Goal: Check status: Check status

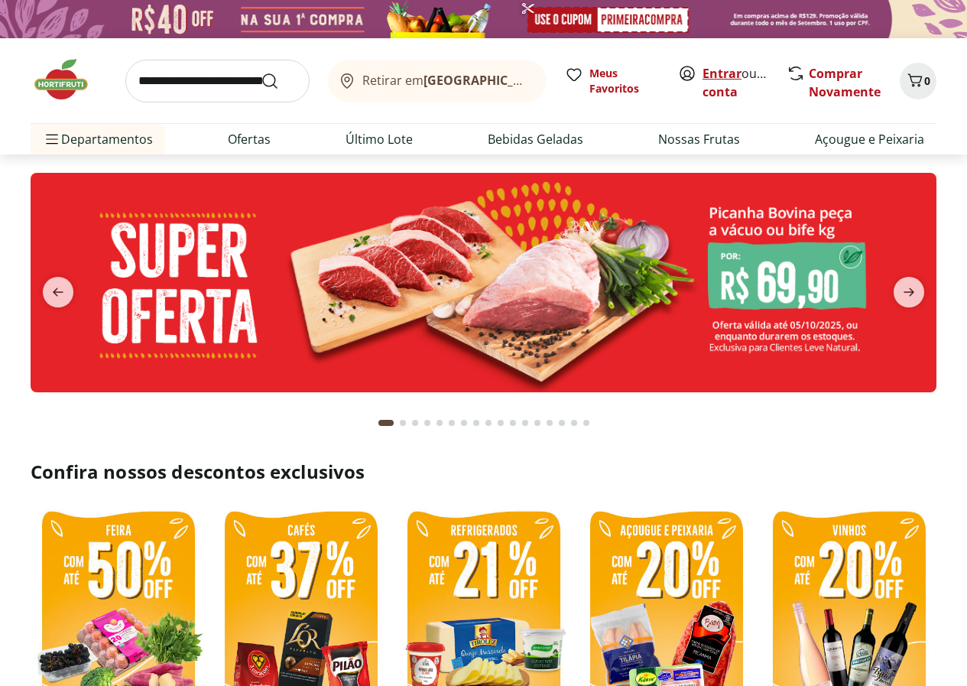
click at [729, 67] on link "Entrar" at bounding box center [722, 73] width 39 height 17
click at [720, 93] on link "Instituto de Nutrição" at bounding box center [730, 110] width 54 height 54
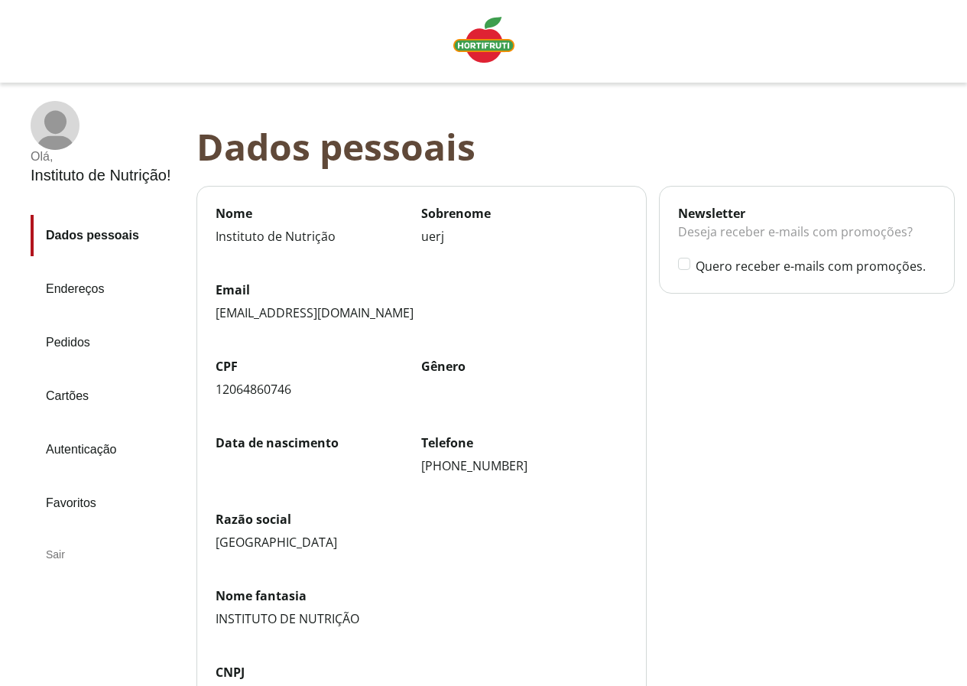
click at [68, 337] on link "Pedidos" at bounding box center [108, 342] width 154 height 41
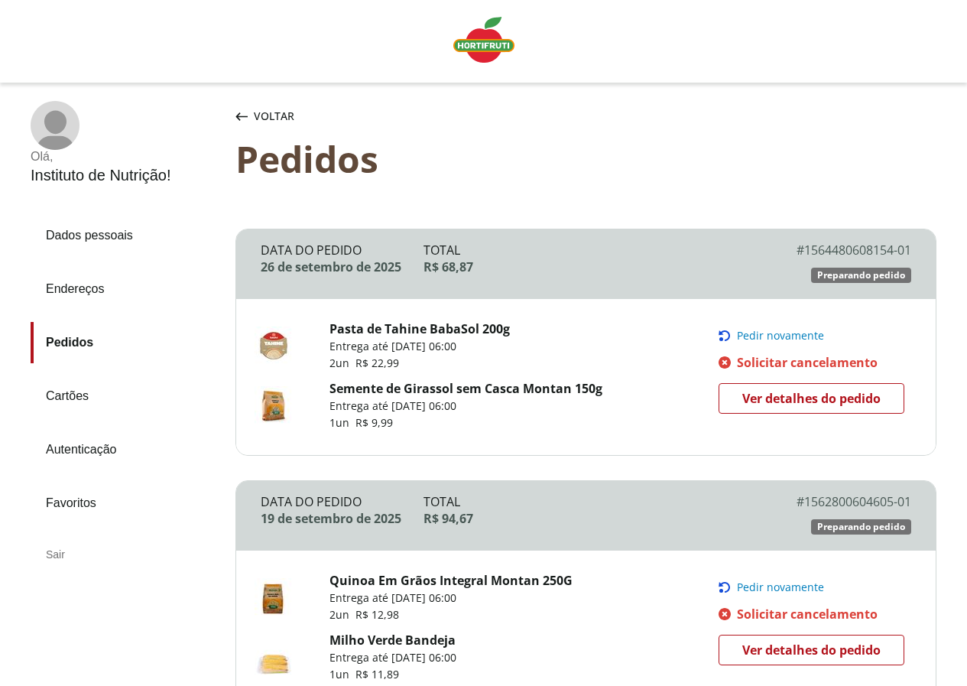
click at [829, 387] on span "Ver detalhes do pedido" at bounding box center [811, 398] width 138 height 23
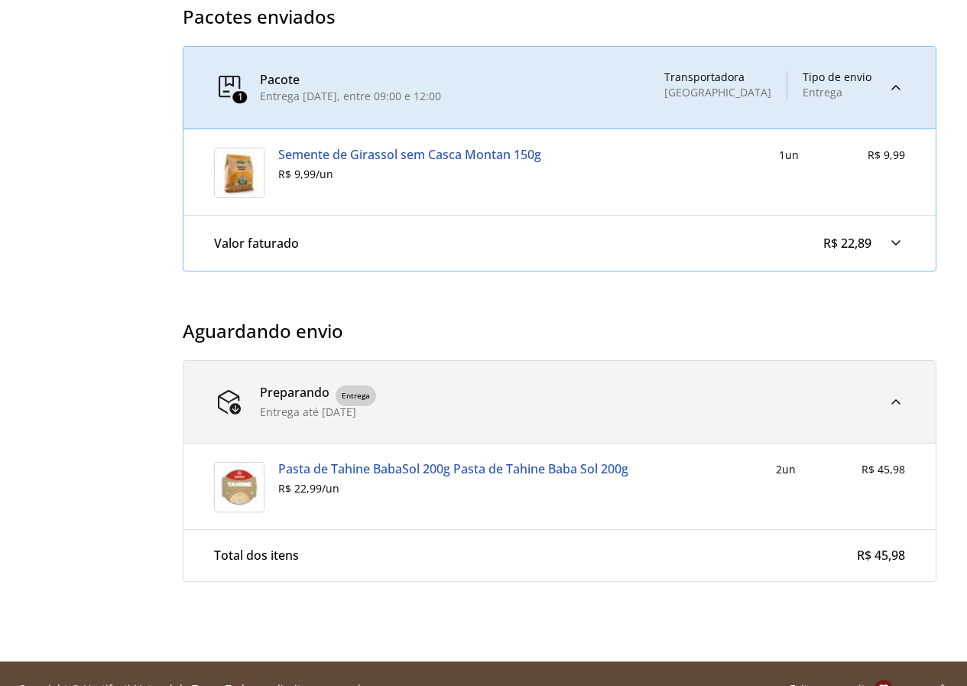
scroll to position [612, 0]
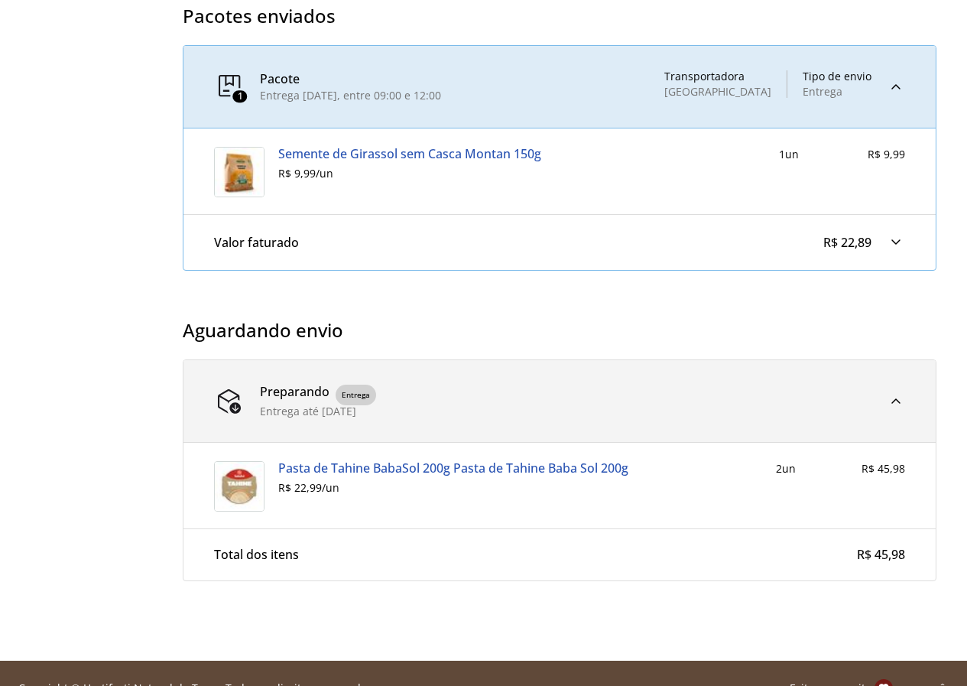
click at [235, 489] on img at bounding box center [239, 486] width 50 height 50
click at [304, 468] on link "Pasta de Tahine BabaSol 200g Pasta de Tahine Baba Sol 200g" at bounding box center [453, 468] width 350 height 14
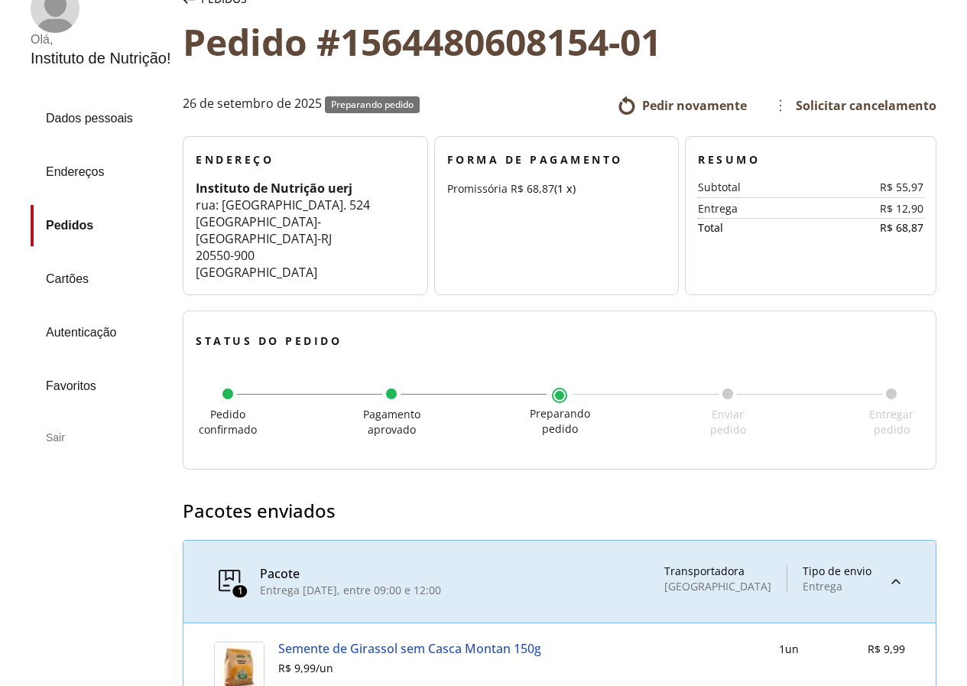
scroll to position [0, 0]
